Goal: Check status

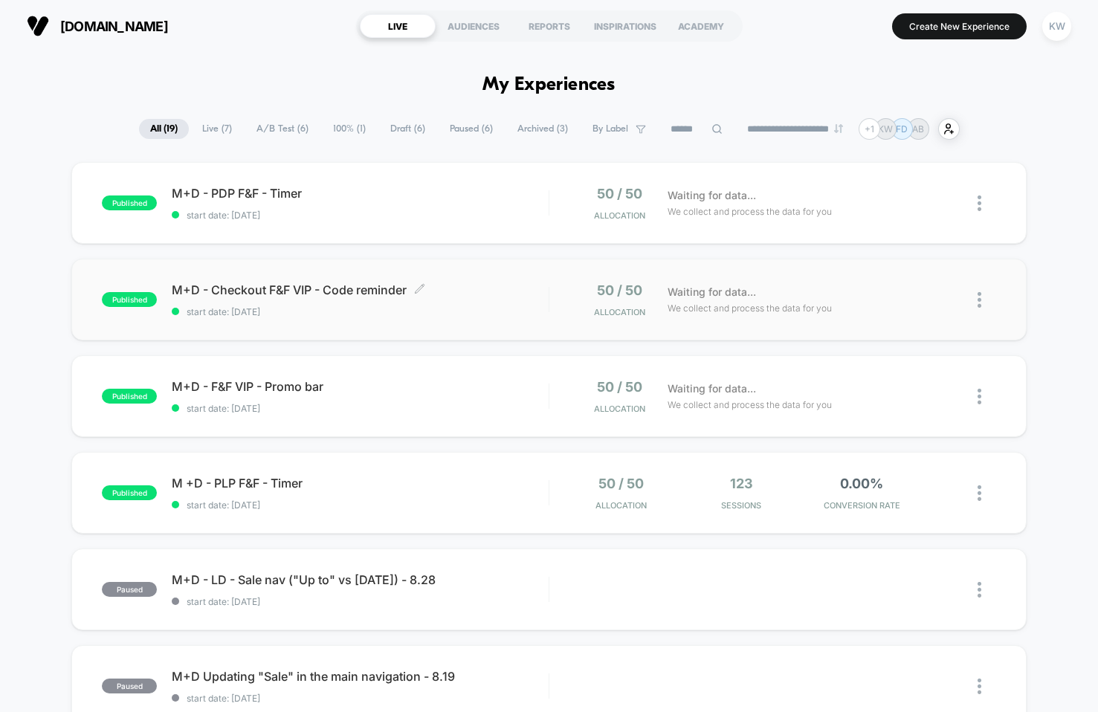
click at [464, 313] on span "start date: [DATE]" at bounding box center [360, 311] width 377 height 11
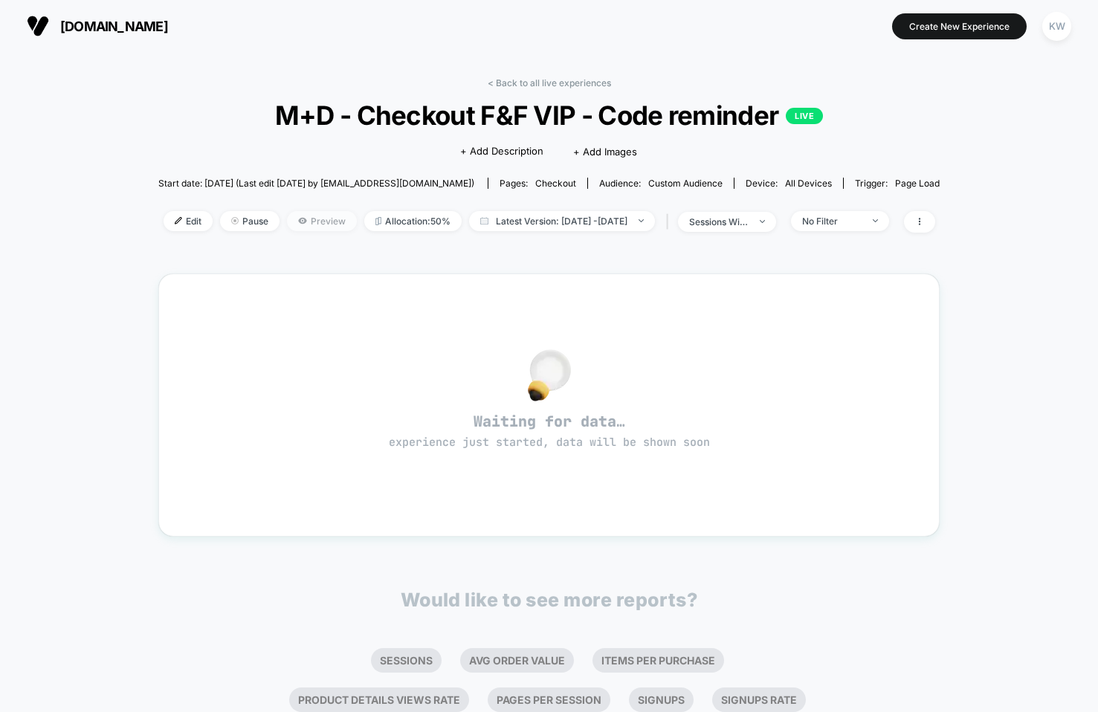
click at [287, 218] on span "Preview" at bounding box center [322, 221] width 70 height 20
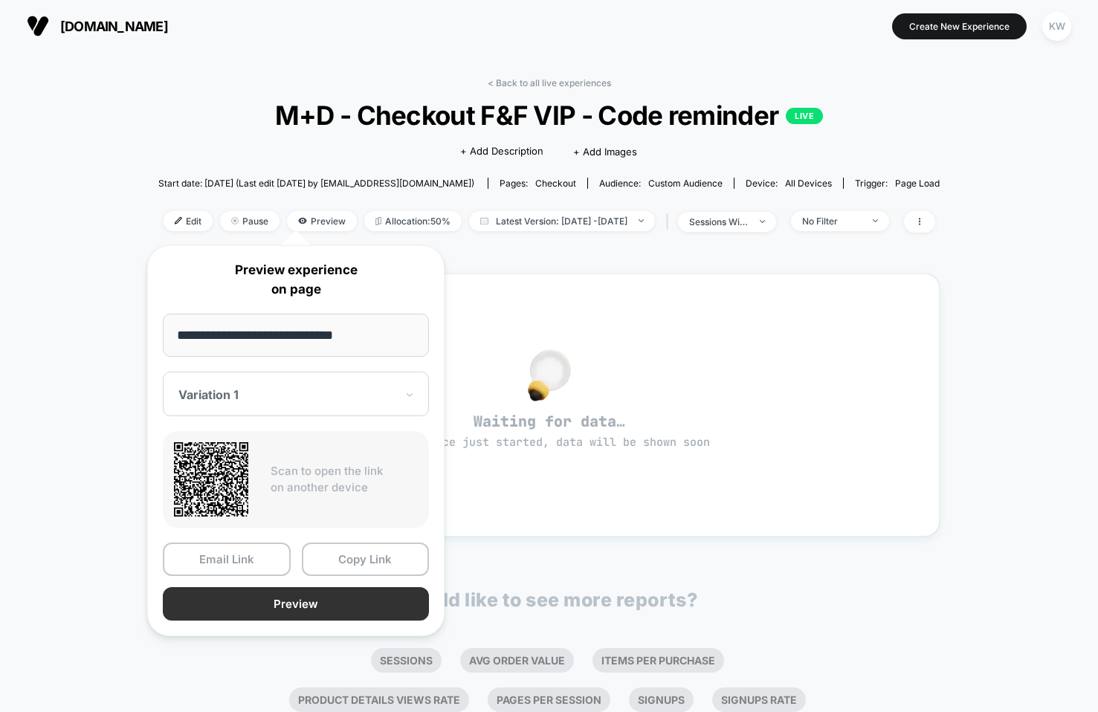
click at [257, 602] on button "Preview" at bounding box center [296, 603] width 266 height 33
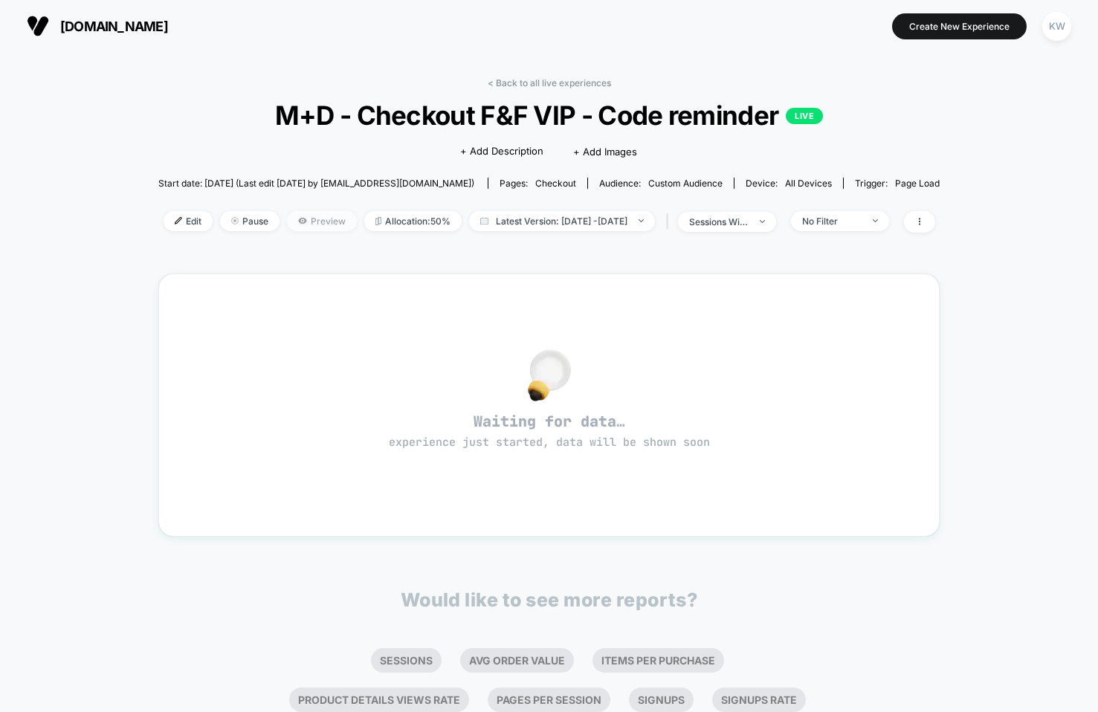
click at [287, 220] on span "Preview" at bounding box center [322, 221] width 70 height 20
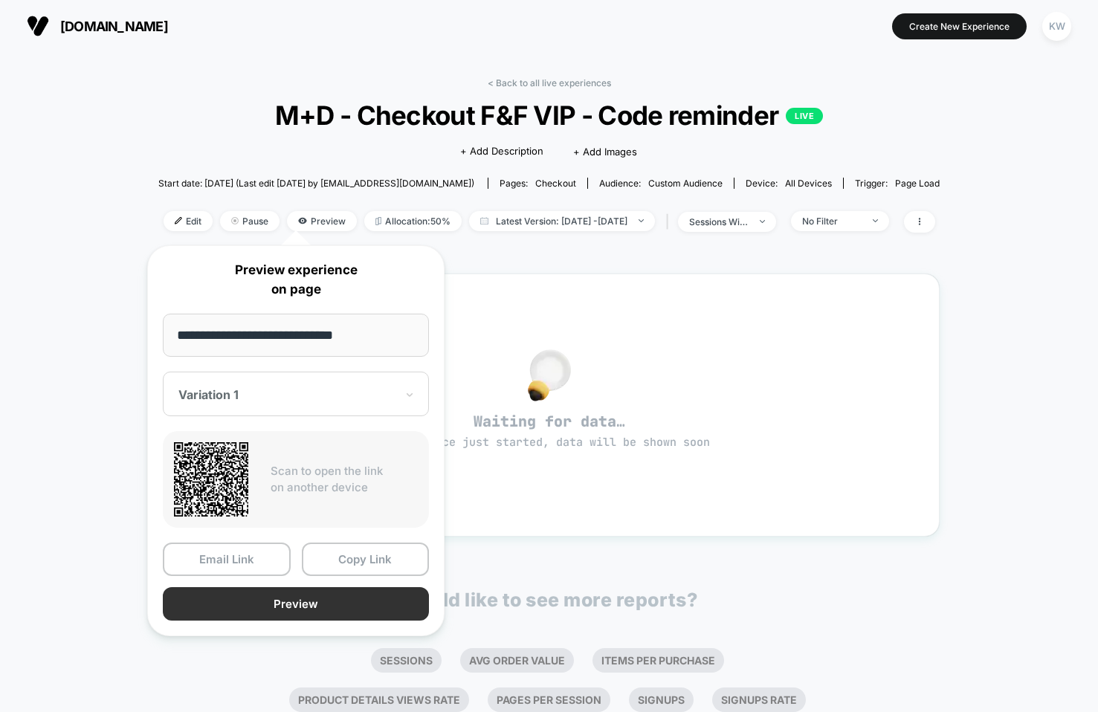
click at [236, 610] on button "Preview" at bounding box center [296, 603] width 266 height 33
